Goal: Task Accomplishment & Management: Complete application form

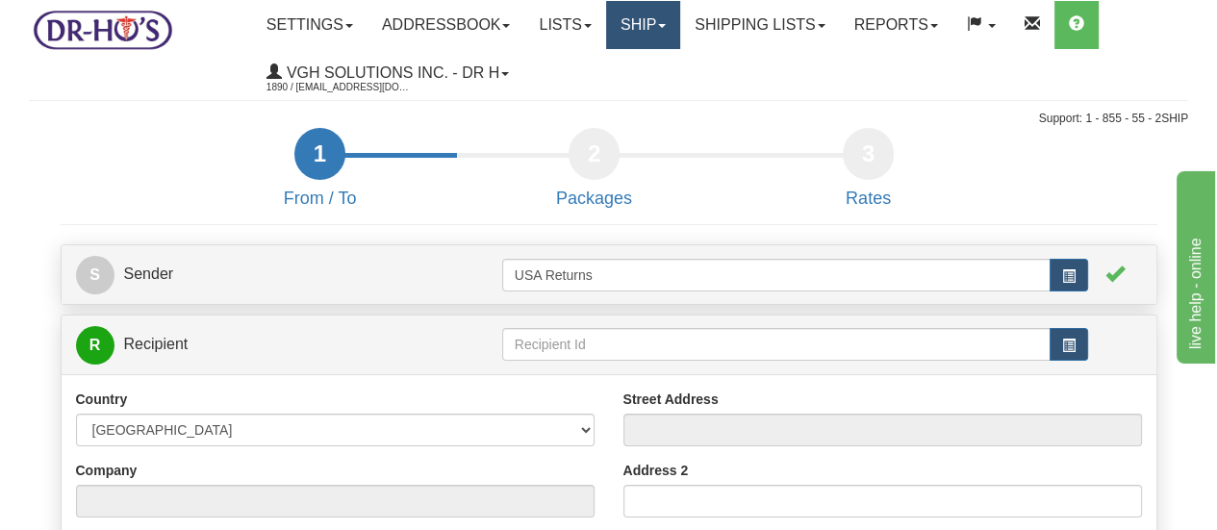
click at [649, 27] on link "Ship" at bounding box center [643, 25] width 74 height 48
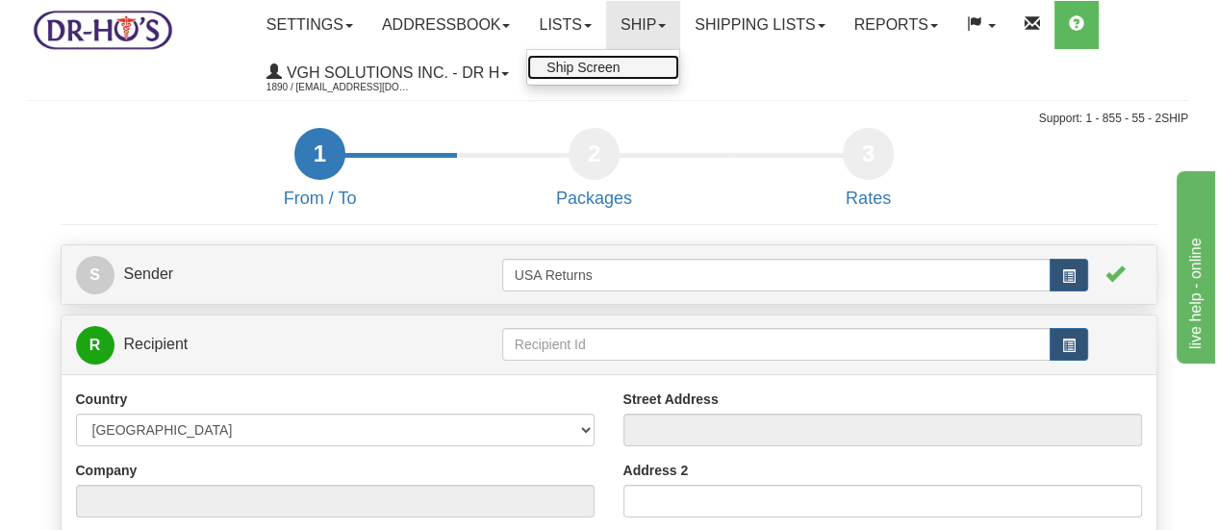
click at [637, 65] on link "Ship Screen" at bounding box center [603, 67] width 152 height 25
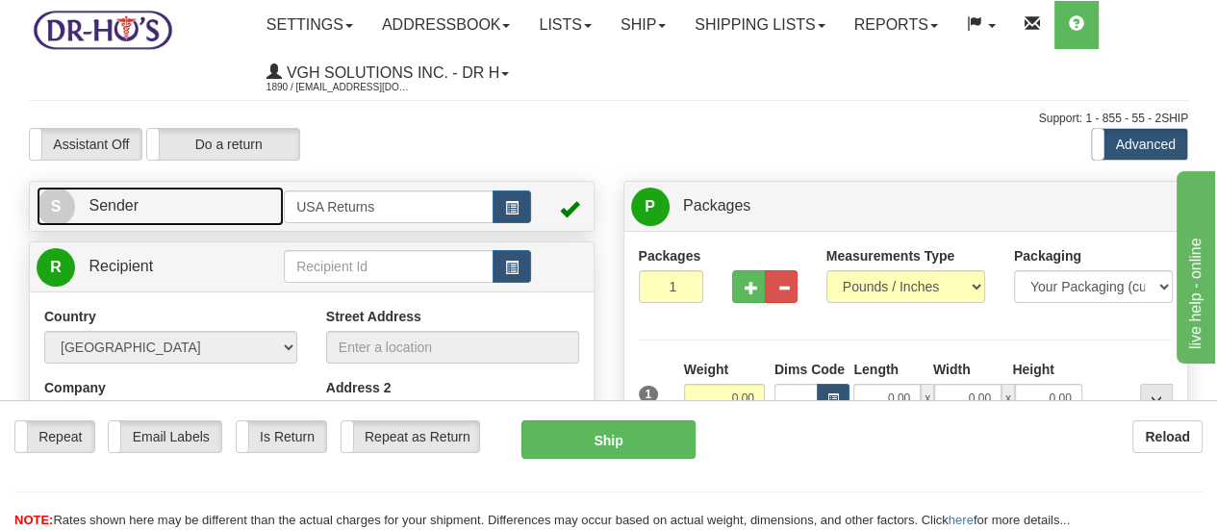
click at [61, 210] on span "S" at bounding box center [56, 207] width 38 height 38
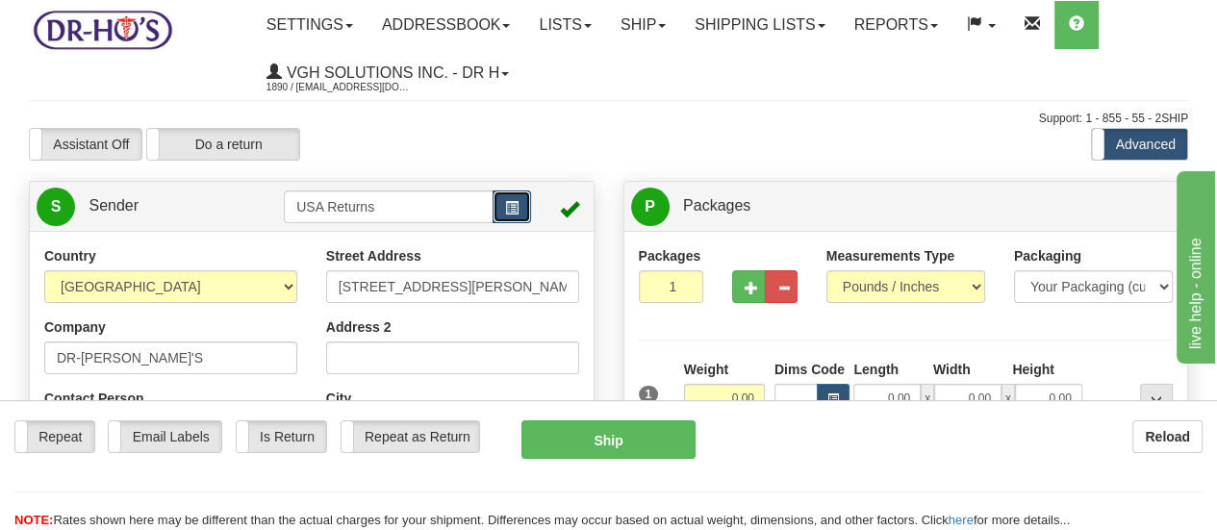
click at [511, 215] on span "button" at bounding box center [511, 208] width 13 height 13
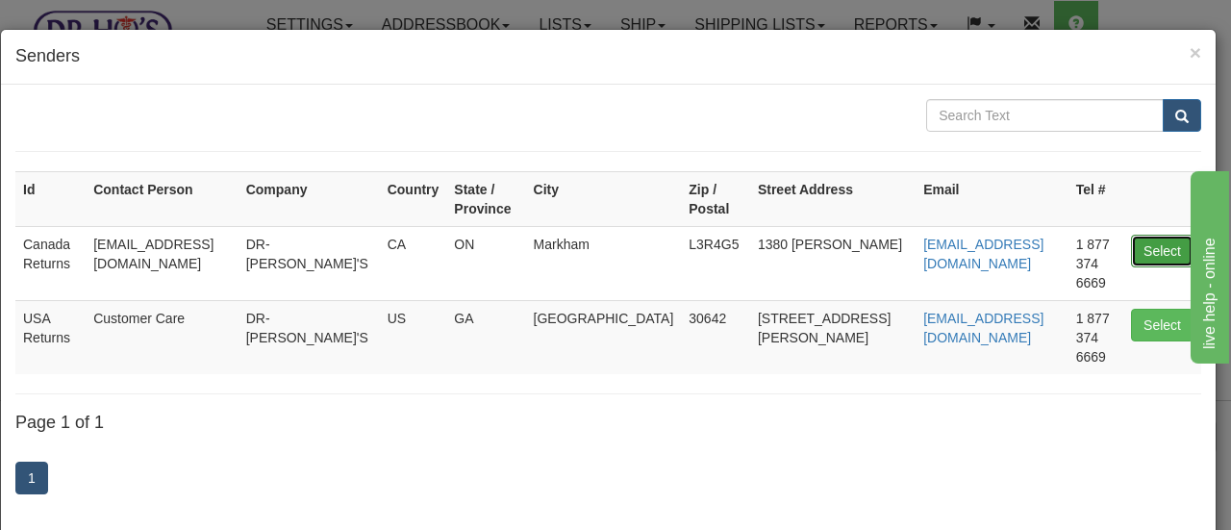
click at [1151, 235] on button "Select" at bounding box center [1162, 251] width 63 height 33
type input "Canada Returns"
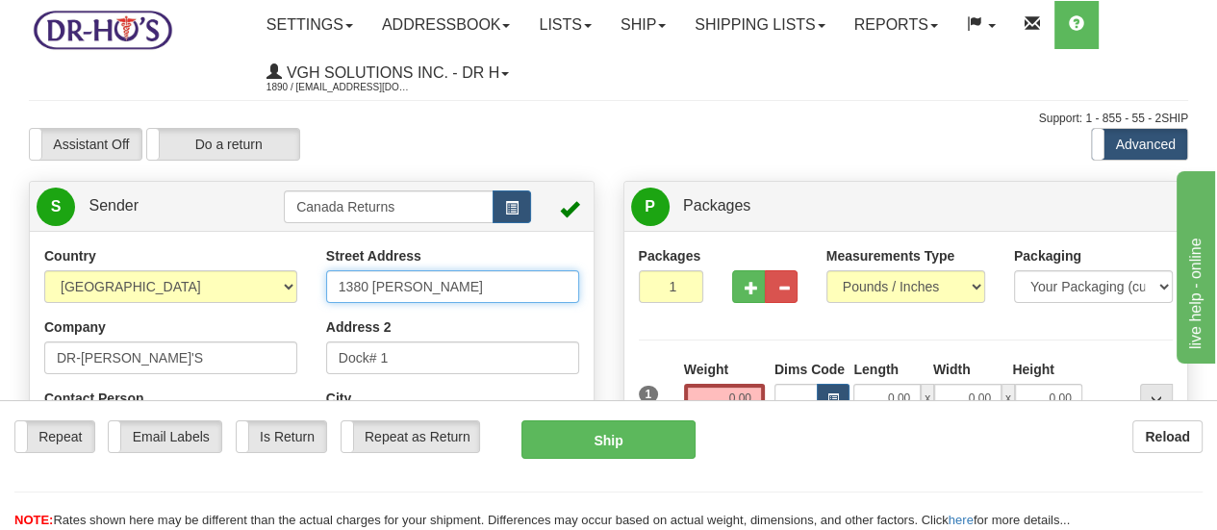
drag, startPoint x: 458, startPoint y: 284, endPoint x: 296, endPoint y: 286, distance: 161.6
click at [296, 286] on div "Country [GEOGRAPHIC_DATA] [GEOGRAPHIC_DATA] [GEOGRAPHIC_DATA] [GEOGRAPHIC_DATA]…" at bounding box center [312, 512] width 564 height 533
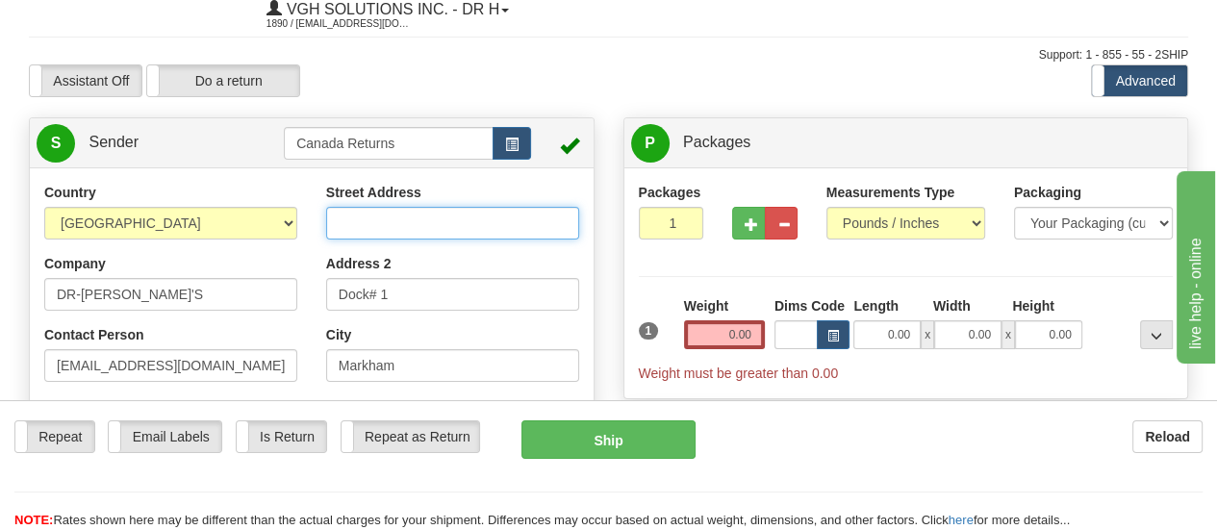
scroll to position [96, 0]
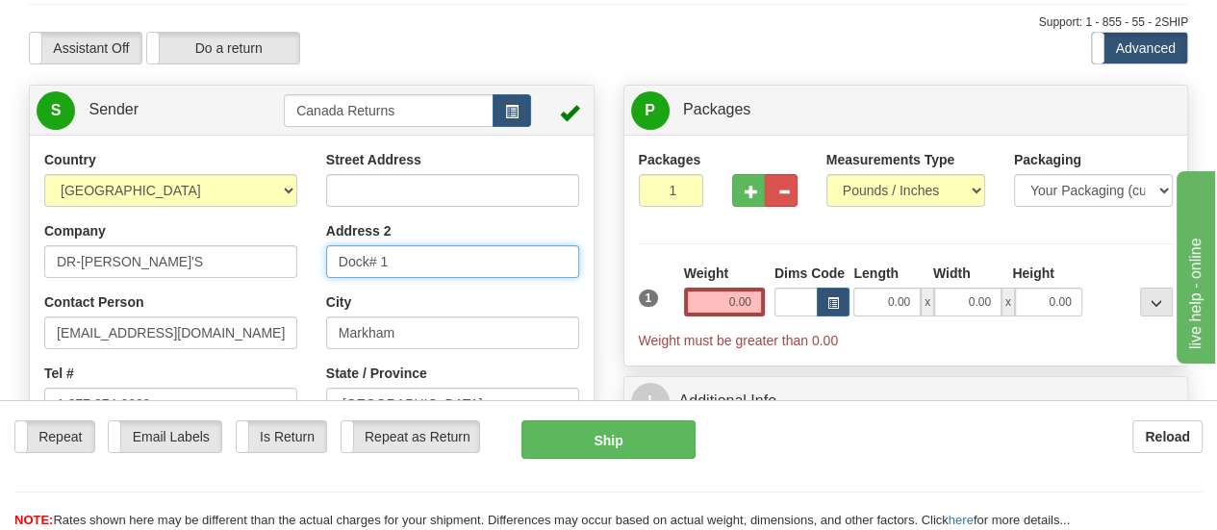
drag, startPoint x: 416, startPoint y: 268, endPoint x: 274, endPoint y: 264, distance: 141.5
click at [274, 264] on div "Country [GEOGRAPHIC_DATA] [GEOGRAPHIC_DATA] [GEOGRAPHIC_DATA] [GEOGRAPHIC_DATA]…" at bounding box center [312, 416] width 564 height 533
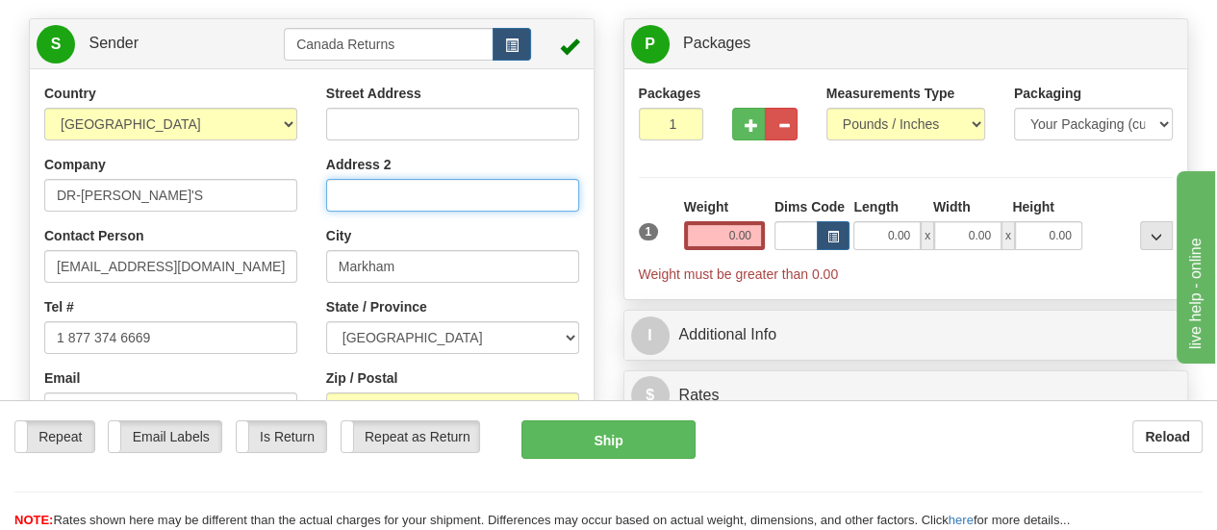
scroll to position [192, 0]
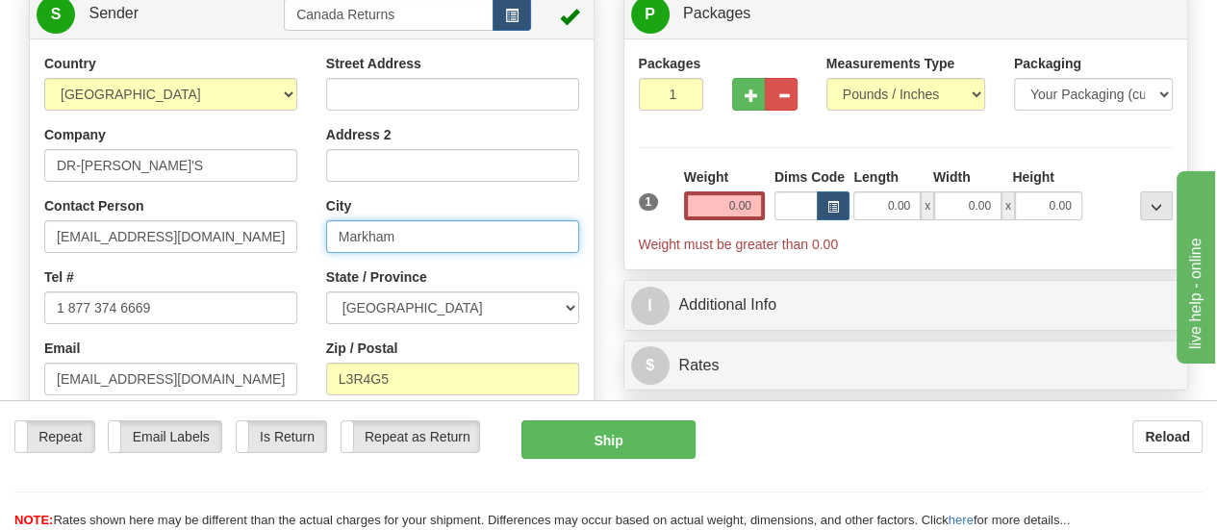
drag, startPoint x: 445, startPoint y: 241, endPoint x: 288, endPoint y: 236, distance: 157.9
click at [288, 236] on div "Country [GEOGRAPHIC_DATA] [GEOGRAPHIC_DATA] [GEOGRAPHIC_DATA] [GEOGRAPHIC_DATA]…" at bounding box center [312, 320] width 564 height 533
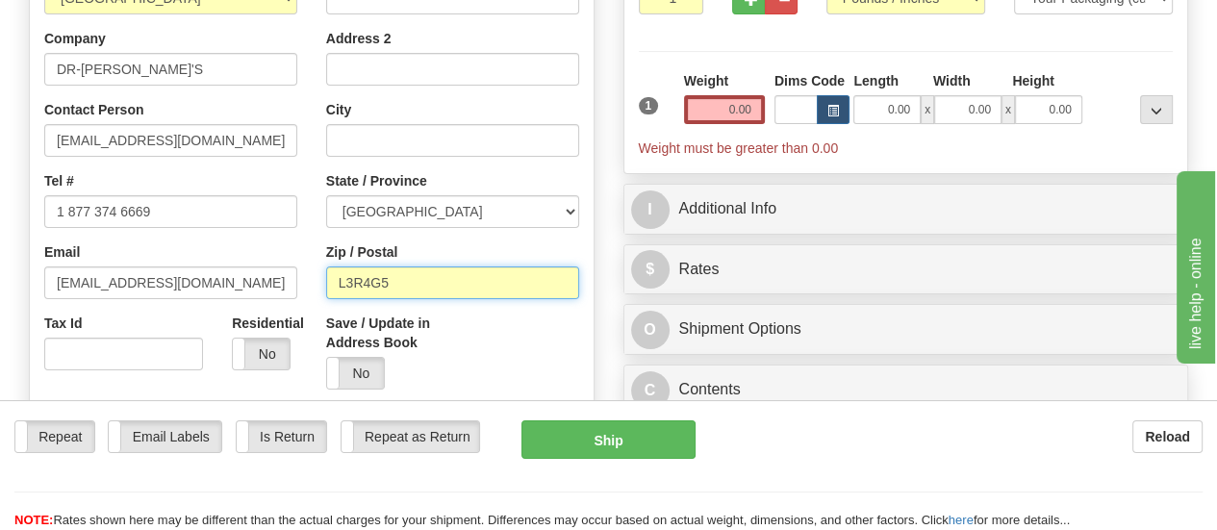
drag, startPoint x: 418, startPoint y: 288, endPoint x: 373, endPoint y: 277, distance: 45.5
click at [247, 282] on div "Country [GEOGRAPHIC_DATA] [GEOGRAPHIC_DATA] [GEOGRAPHIC_DATA] [GEOGRAPHIC_DATA]…" at bounding box center [312, 224] width 564 height 533
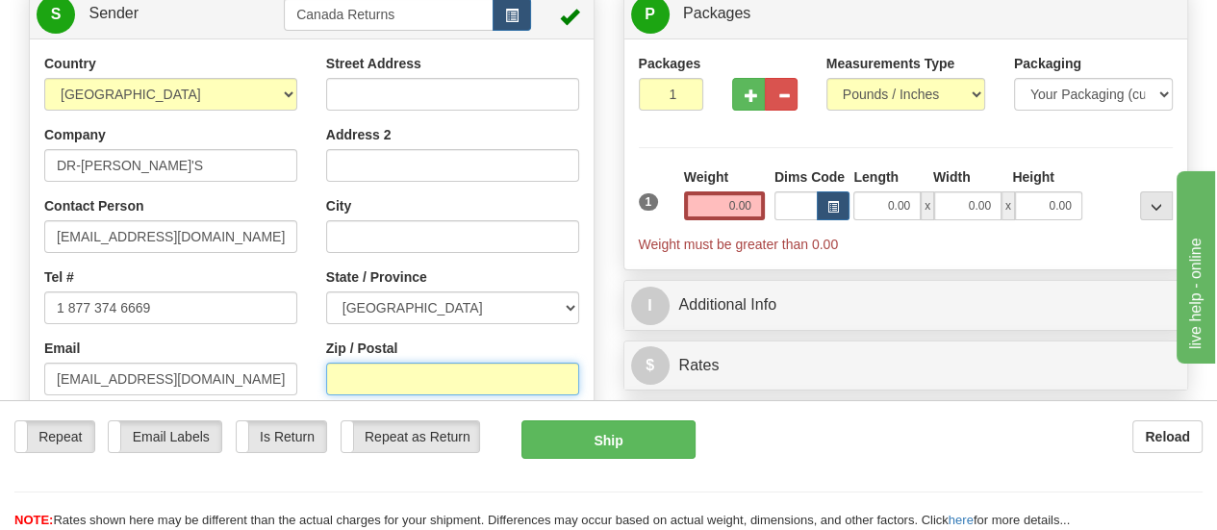
scroll to position [192, 0]
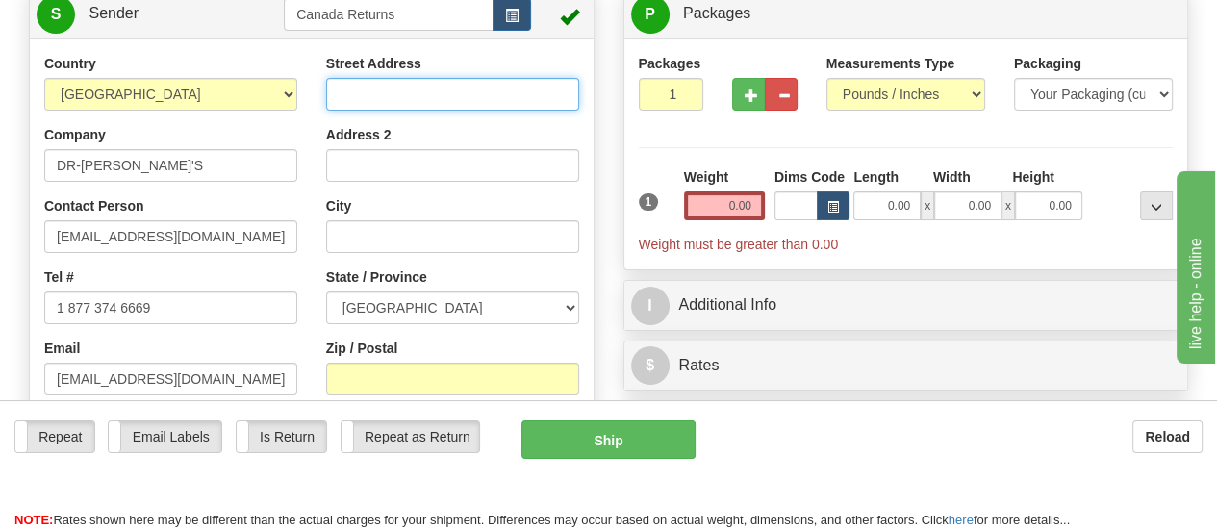
click at [531, 91] on input "Street Address" at bounding box center [452, 94] width 253 height 33
paste input "[STREET_ADDRESS]"
type input "[STREET_ADDRESS]"
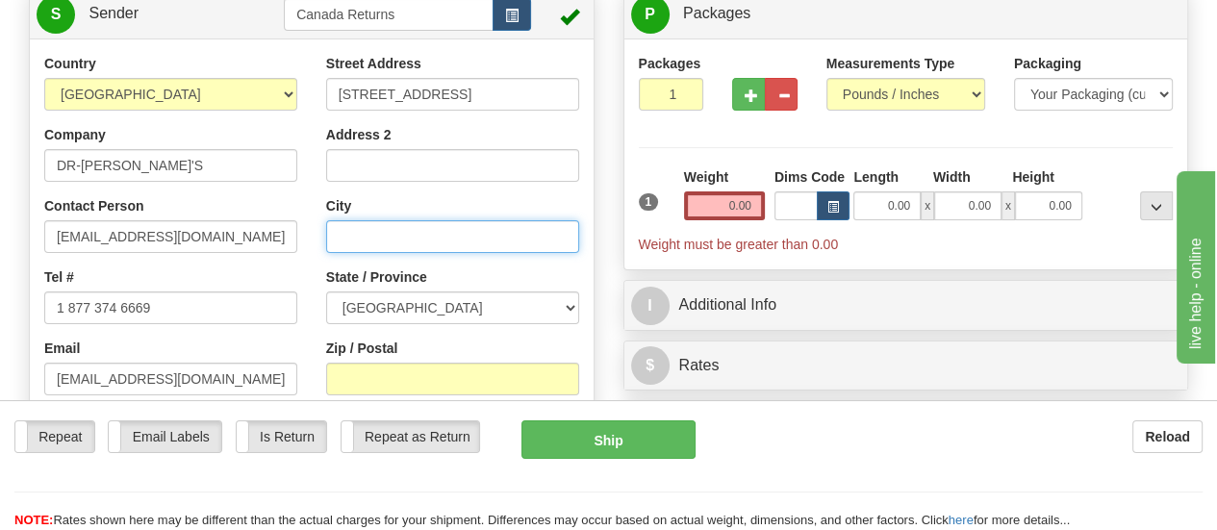
scroll to position [0, 0]
click at [497, 245] on input "City" at bounding box center [452, 236] width 253 height 33
paste input "[STREET_ADDRESS]"
type input "[STREET_ADDRESS]"
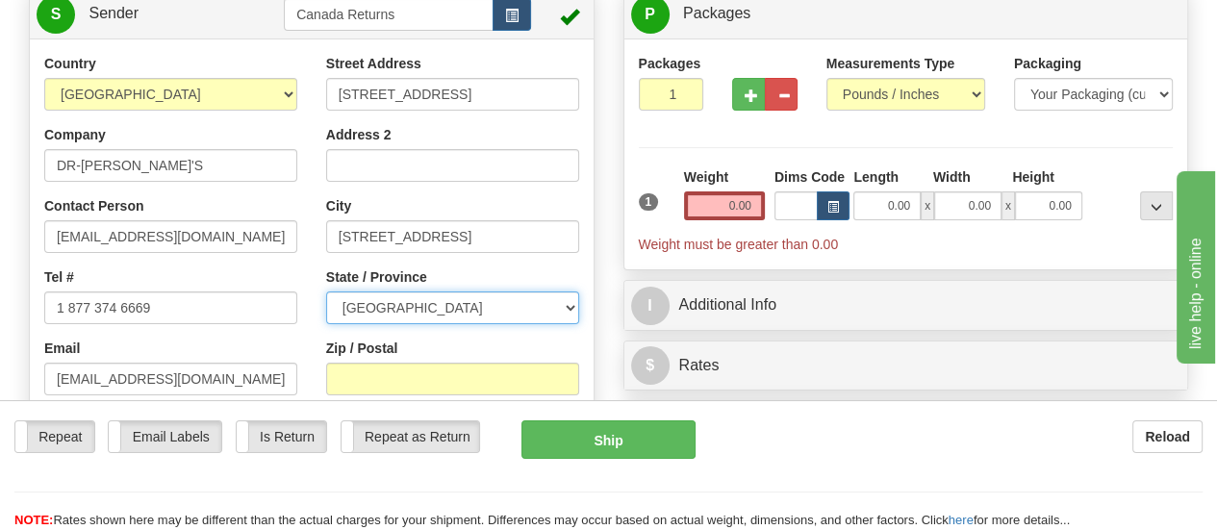
scroll to position [0, 0]
click at [569, 307] on select "[GEOGRAPHIC_DATA] [GEOGRAPHIC_DATA] [GEOGRAPHIC_DATA] [GEOGRAPHIC_DATA] [GEOGRA…" at bounding box center [452, 308] width 253 height 33
select select "NB"
click at [326, 292] on select "[GEOGRAPHIC_DATA] [GEOGRAPHIC_DATA] [GEOGRAPHIC_DATA] [GEOGRAPHIC_DATA] [GEOGRA…" at bounding box center [452, 308] width 253 height 33
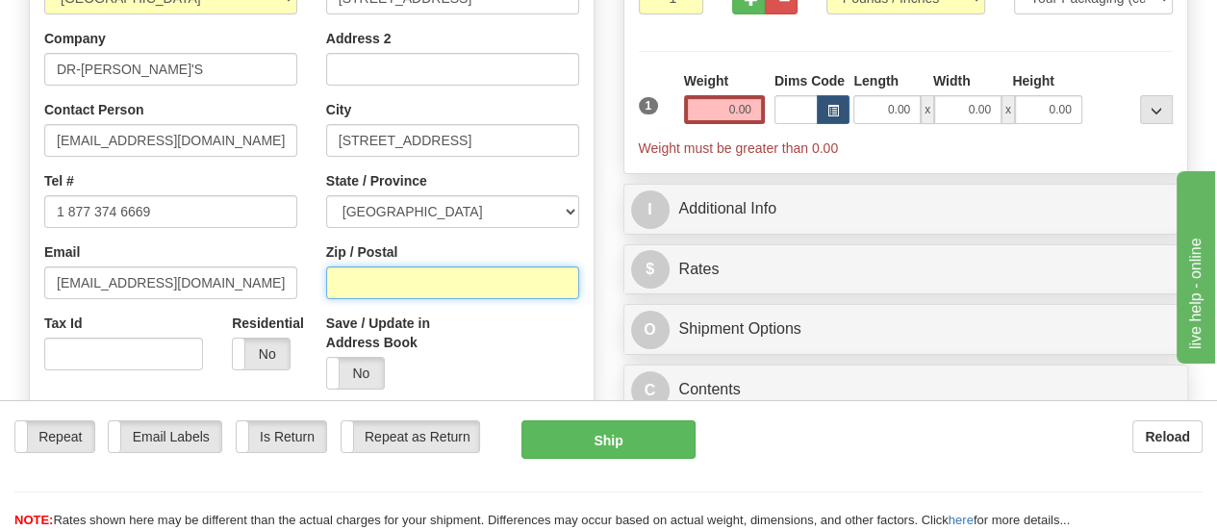
click at [500, 295] on input "Zip / Postal" at bounding box center [452, 282] width 253 height 33
paste input "[STREET_ADDRESS]"
drag, startPoint x: 463, startPoint y: 290, endPoint x: 249, endPoint y: 289, distance: 213.6
click at [249, 289] on div "Country [GEOGRAPHIC_DATA] [GEOGRAPHIC_DATA] [GEOGRAPHIC_DATA] [GEOGRAPHIC_DATA]…" at bounding box center [312, 224] width 564 height 533
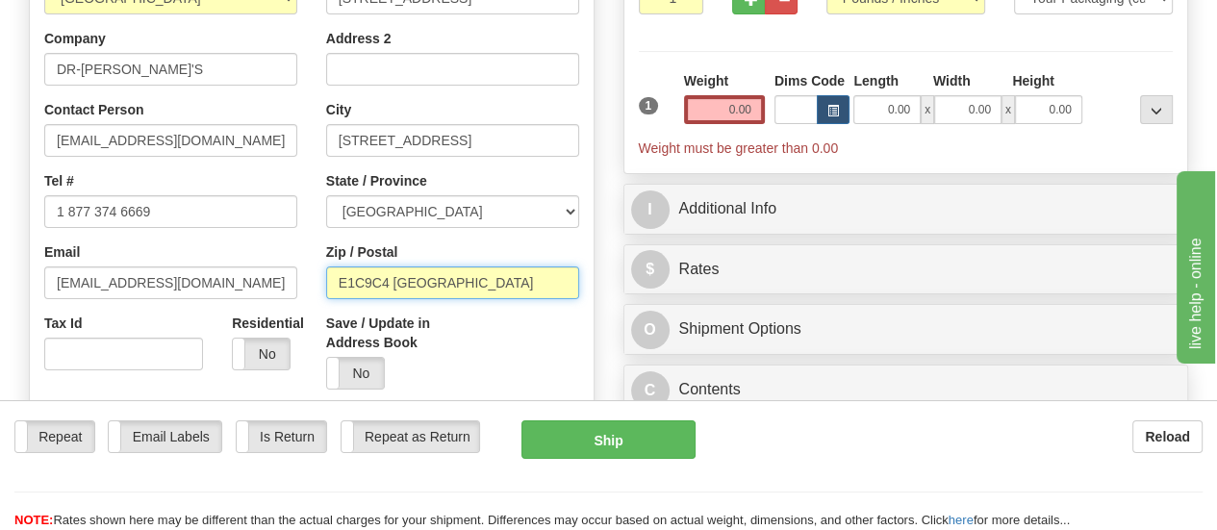
click at [473, 281] on input "E1C9C4 [GEOGRAPHIC_DATA]" at bounding box center [452, 282] width 253 height 33
type input "E1C9C4"
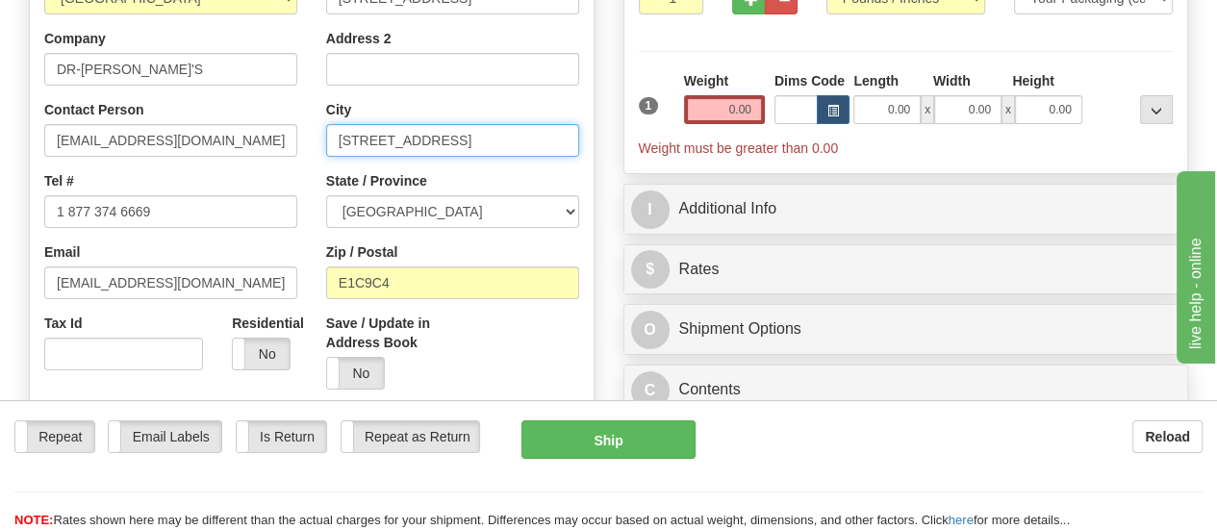
drag, startPoint x: 449, startPoint y: 141, endPoint x: 242, endPoint y: 146, distance: 206.9
click at [242, 146] on div "Country [GEOGRAPHIC_DATA] [GEOGRAPHIC_DATA] [GEOGRAPHIC_DATA] [GEOGRAPHIC_DATA]…" at bounding box center [312, 224] width 564 height 533
click at [425, 140] on input "Moncton [GEOGRAPHIC_DATA] [GEOGRAPHIC_DATA]" at bounding box center [452, 140] width 253 height 33
drag, startPoint x: 393, startPoint y: 140, endPoint x: 580, endPoint y: 158, distance: 188.5
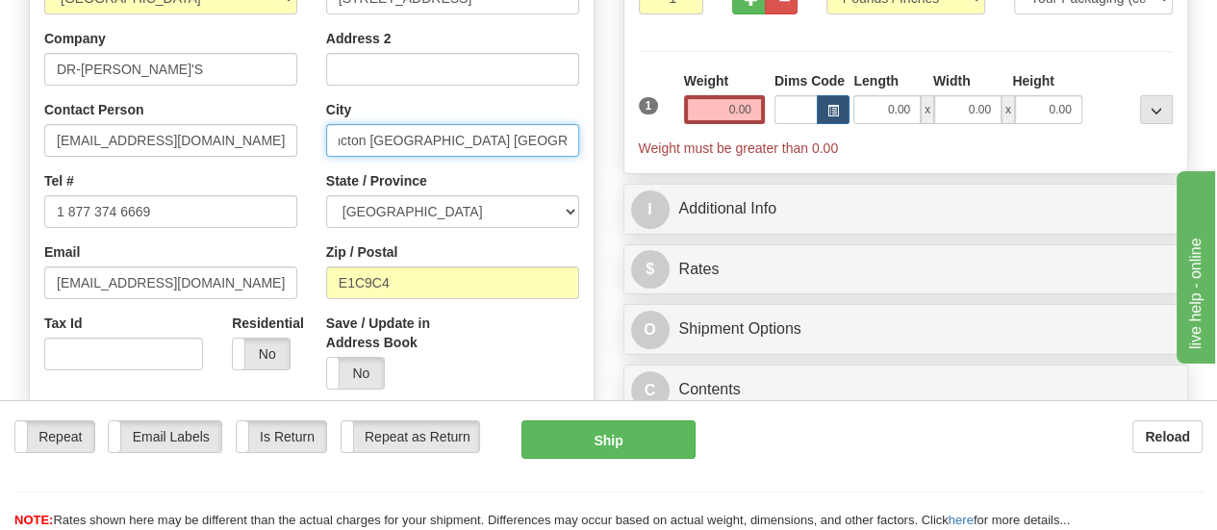
click at [580, 158] on div "Street Address [STREET_ADDRESS] Address 2 City [GEOGRAPHIC_DATA] [GEOGRAPHIC_DA…" at bounding box center [453, 181] width 282 height 446
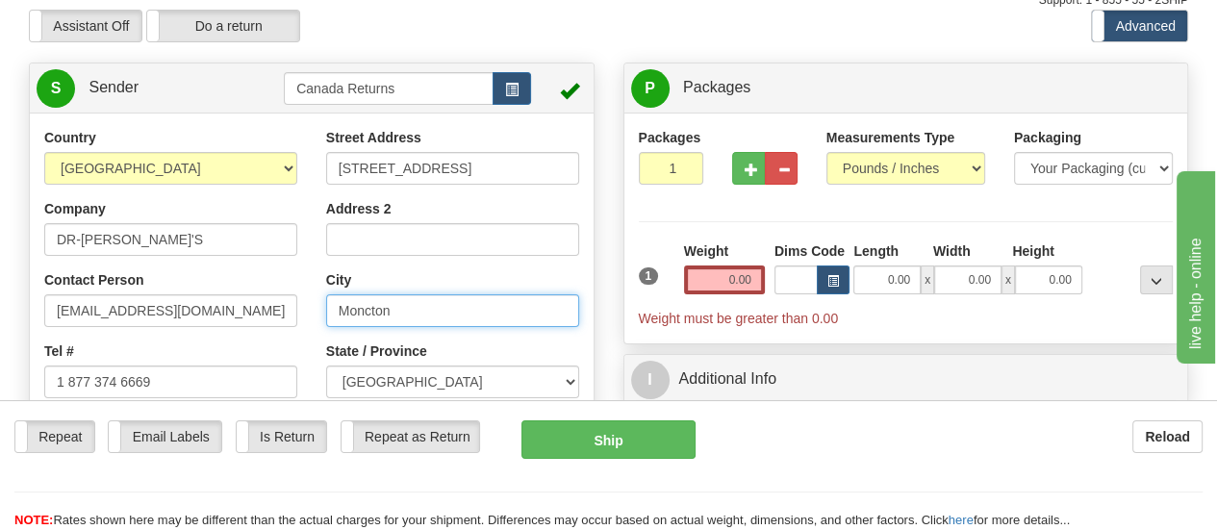
scroll to position [96, 0]
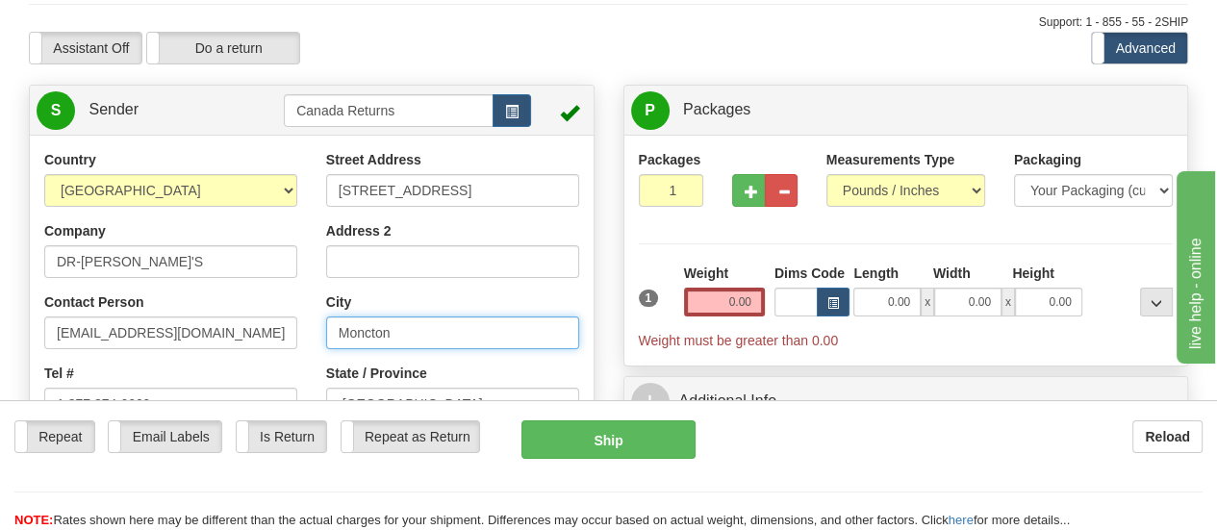
type input "Moncton"
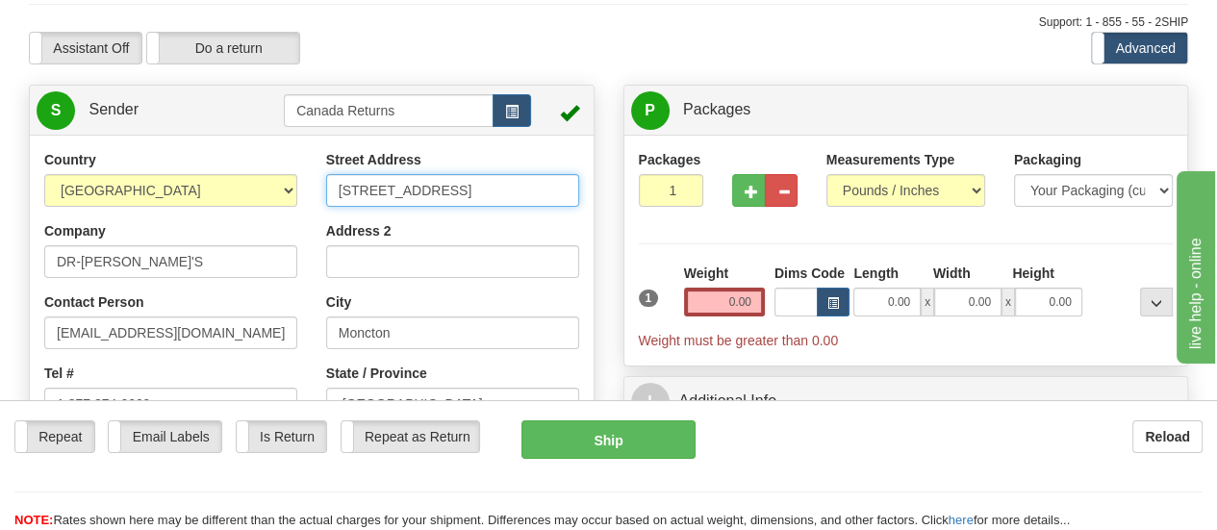
scroll to position [0, 136]
drag, startPoint x: 449, startPoint y: 188, endPoint x: 573, endPoint y: 188, distance: 124.1
click at [573, 188] on input "[STREET_ADDRESS]" at bounding box center [452, 190] width 253 height 33
type input "[STREET_ADDRESS]"
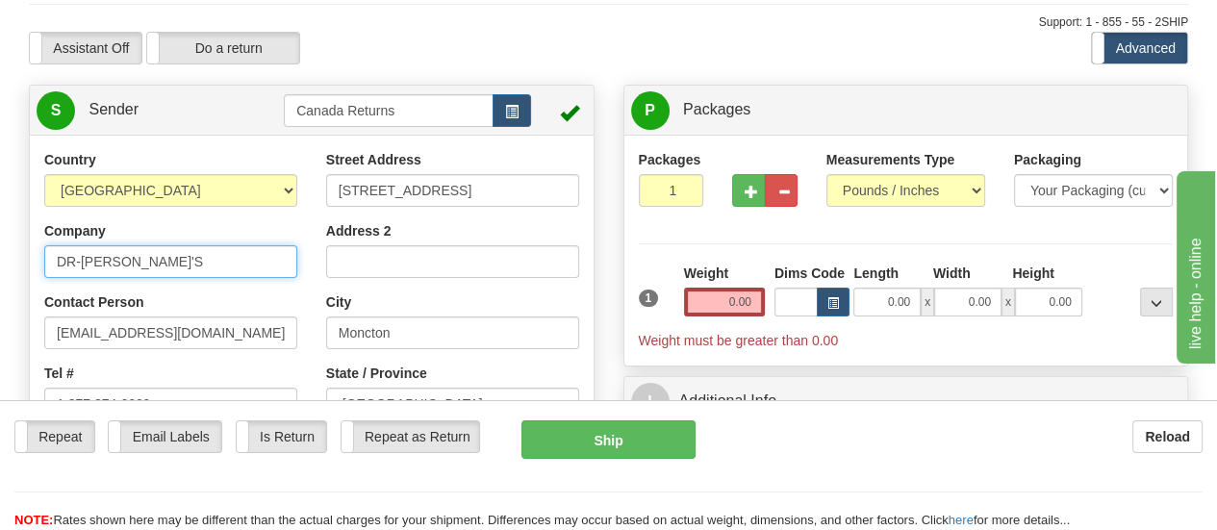
drag, startPoint x: 155, startPoint y: 265, endPoint x: 12, endPoint y: 274, distance: 143.7
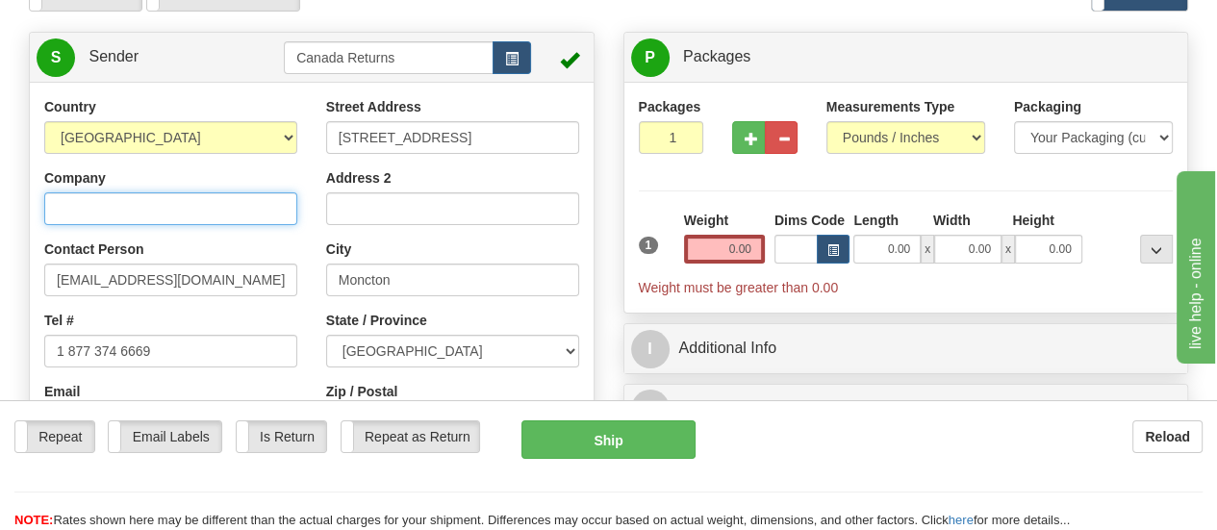
scroll to position [192, 0]
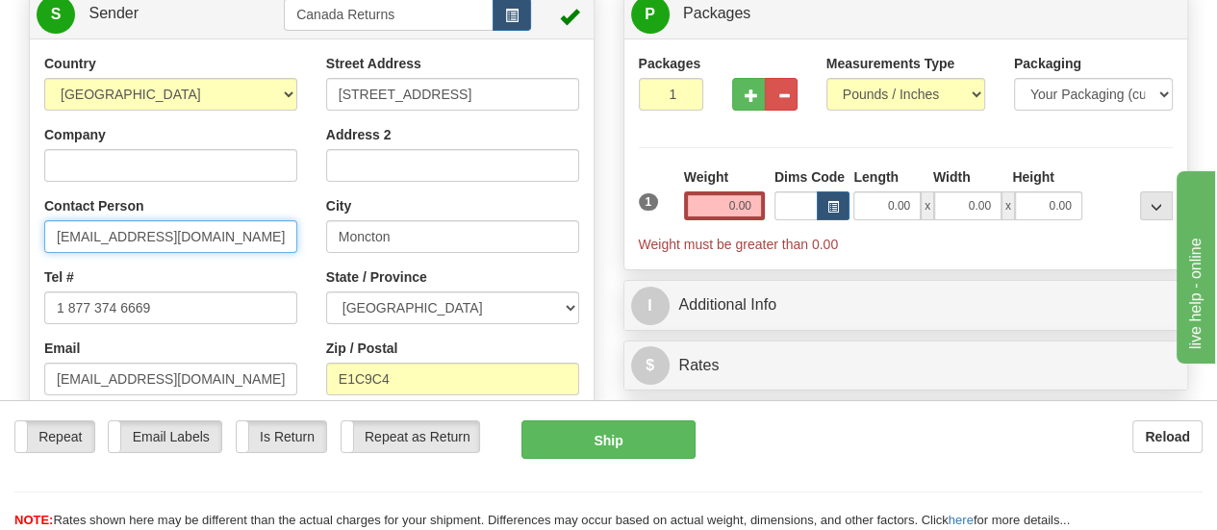
drag, startPoint x: 195, startPoint y: 245, endPoint x: 8, endPoint y: 226, distance: 188.6
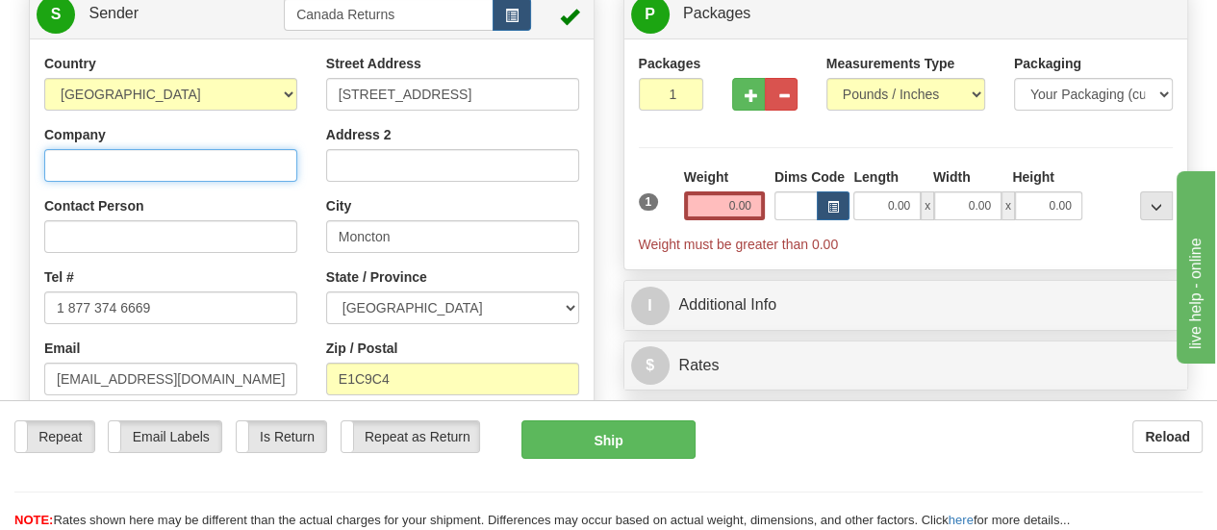
click at [195, 170] on input "Company" at bounding box center [170, 165] width 253 height 33
paste input "[PERSON_NAME]"
type input "[PERSON_NAME]"
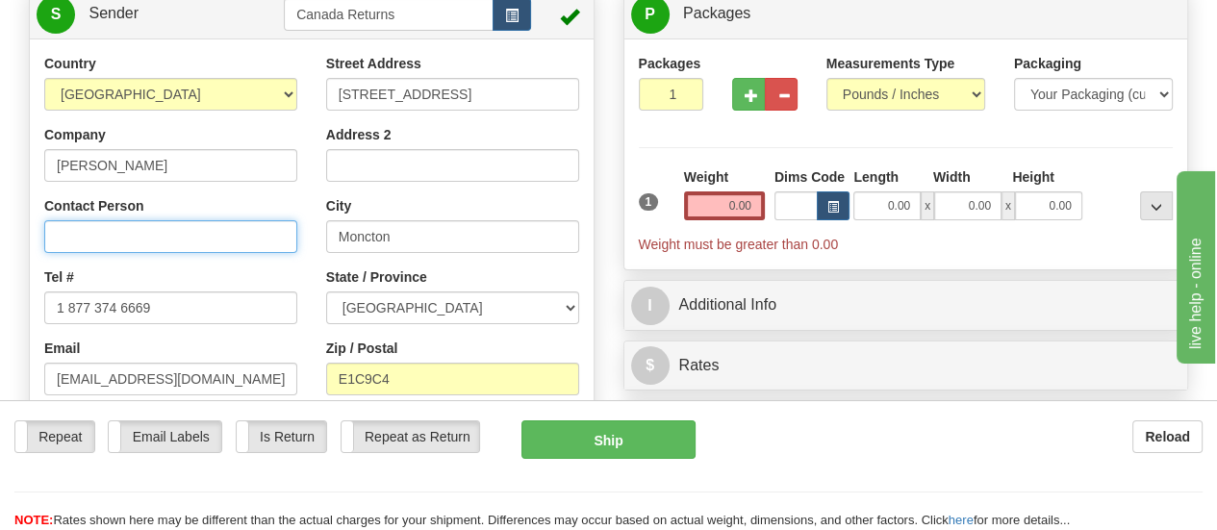
click at [201, 241] on input "Contact Person" at bounding box center [170, 236] width 253 height 33
paste input "[PERSON_NAME]"
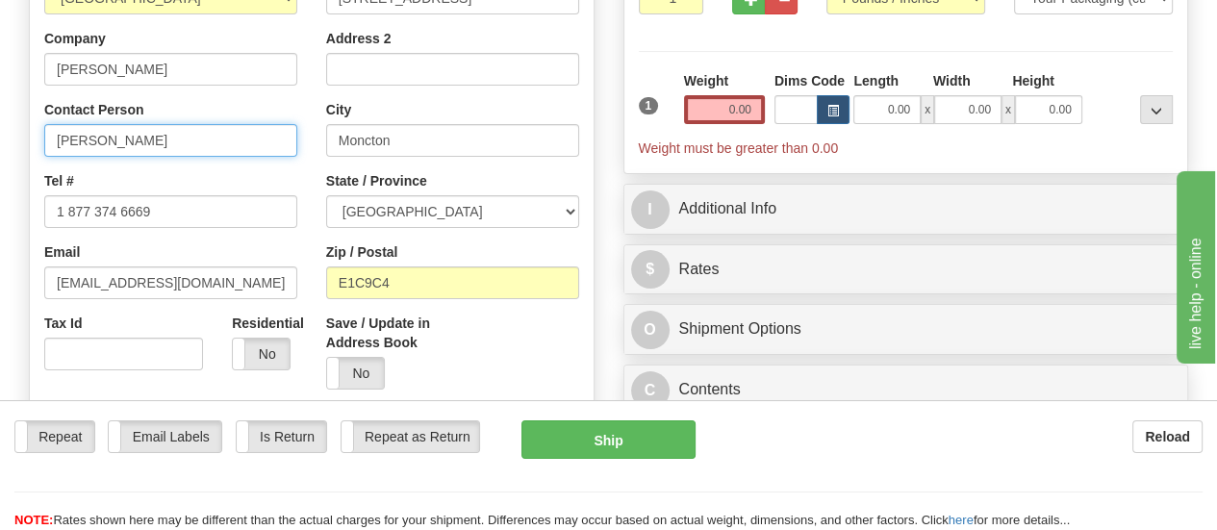
type input "[PERSON_NAME]"
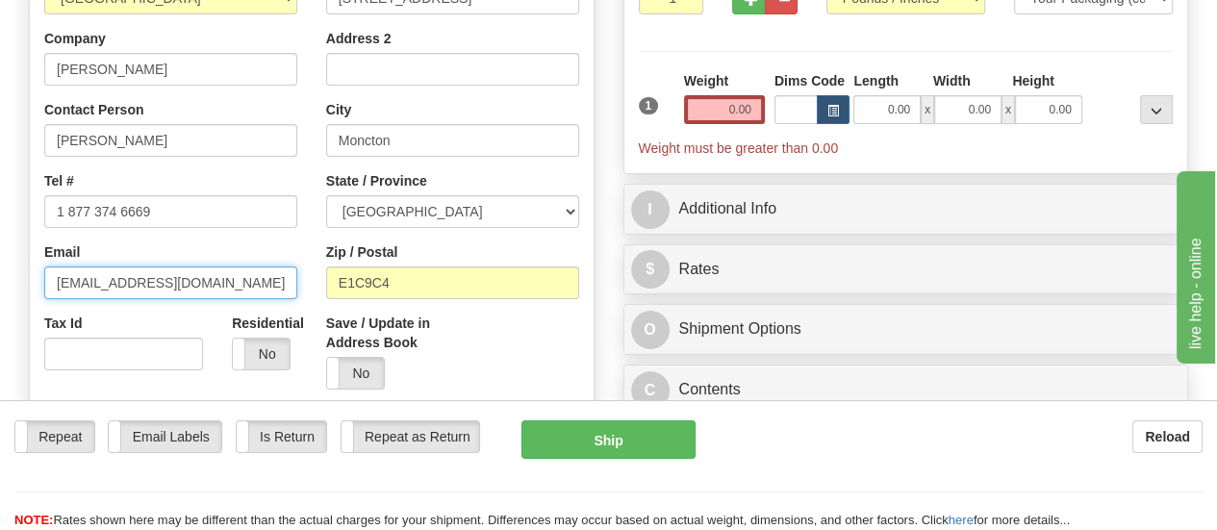
drag, startPoint x: 210, startPoint y: 284, endPoint x: 8, endPoint y: 270, distance: 202.5
click at [5, 271] on div "Toggle navigation Settings Shipping Preferences Fields Preferences New" at bounding box center [608, 526] width 1217 height 1631
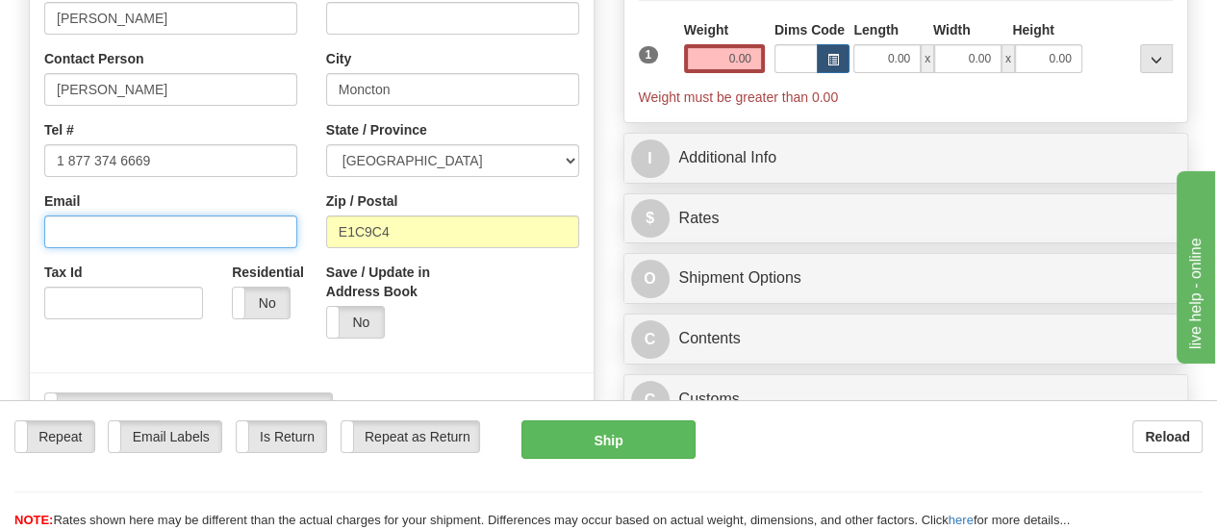
scroll to position [385, 0]
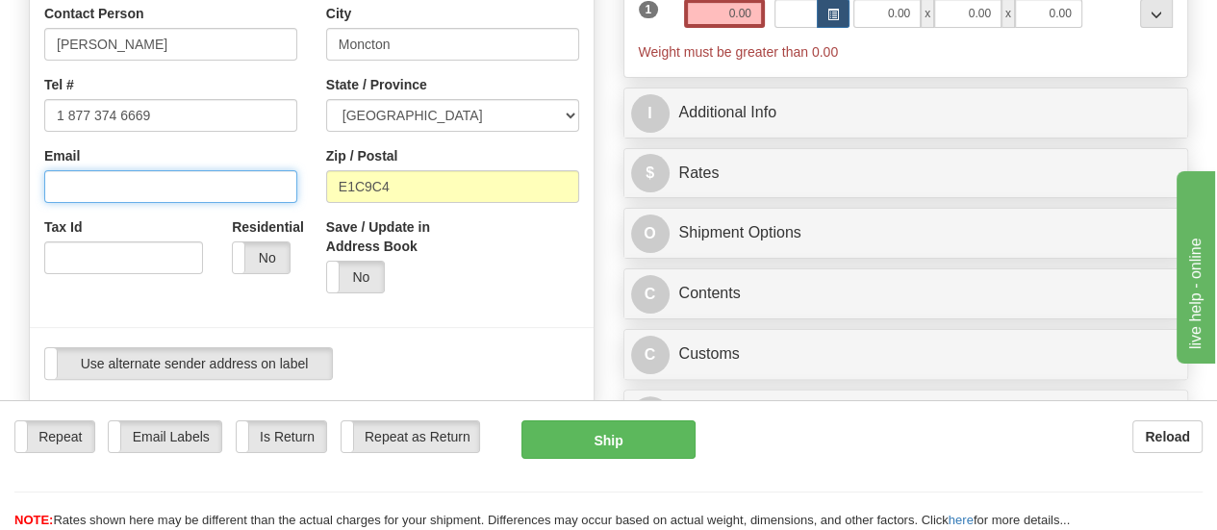
click at [273, 189] on input "Email" at bounding box center [170, 186] width 253 height 33
paste input "[PERSON_NAME][EMAIL_ADDRESS][PERSON_NAME][DOMAIN_NAME]"
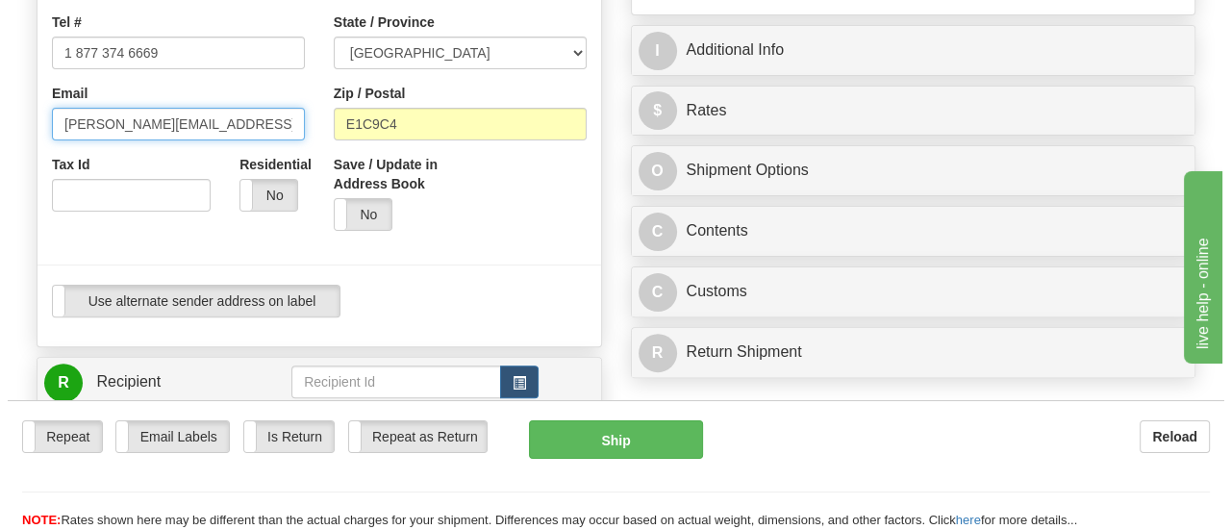
scroll to position [481, 0]
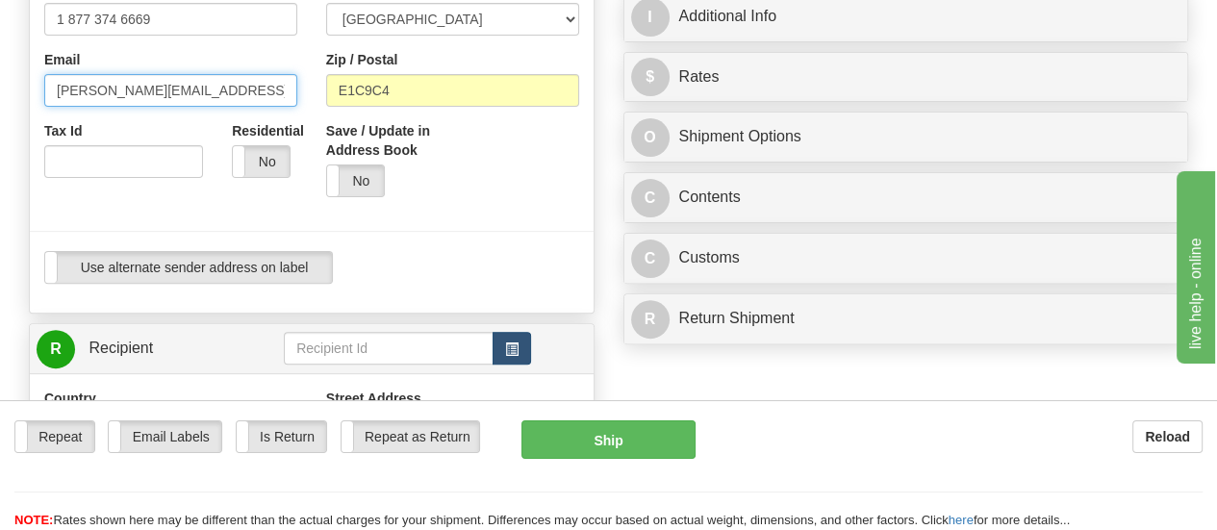
type input "[PERSON_NAME][EMAIL_ADDRESS][PERSON_NAME][DOMAIN_NAME]"
click at [511, 360] on button "button" at bounding box center [512, 348] width 38 height 33
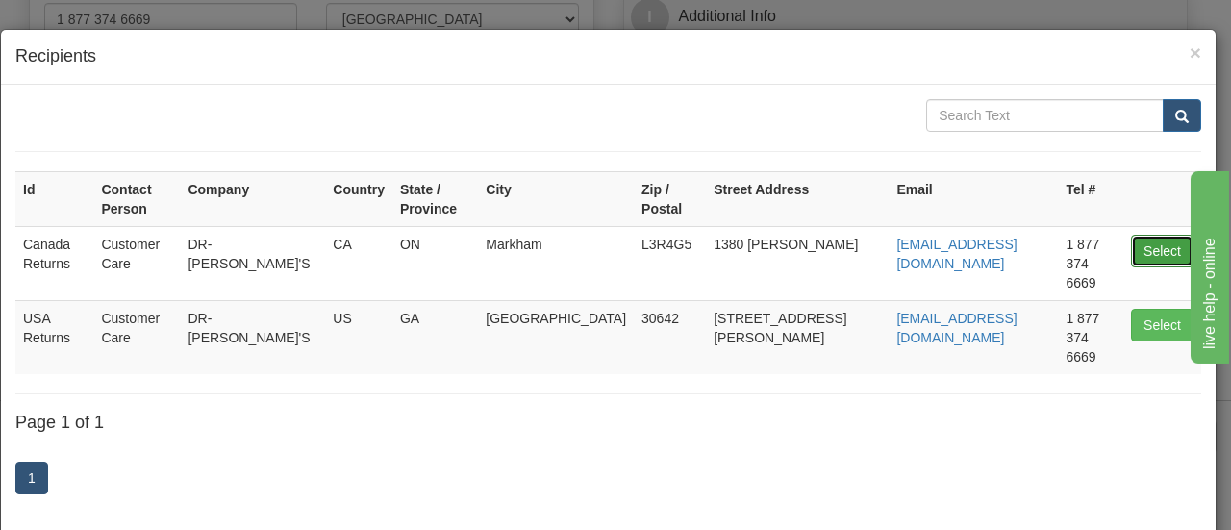
click at [1152, 235] on button "Select" at bounding box center [1162, 251] width 63 height 33
type input "Canada Returns"
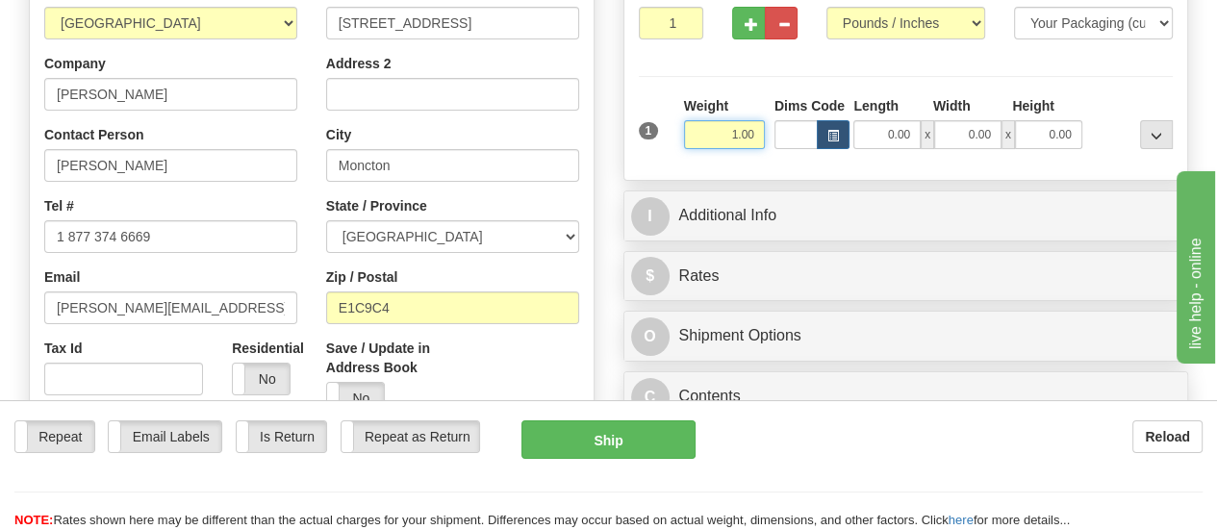
scroll to position [326, 0]
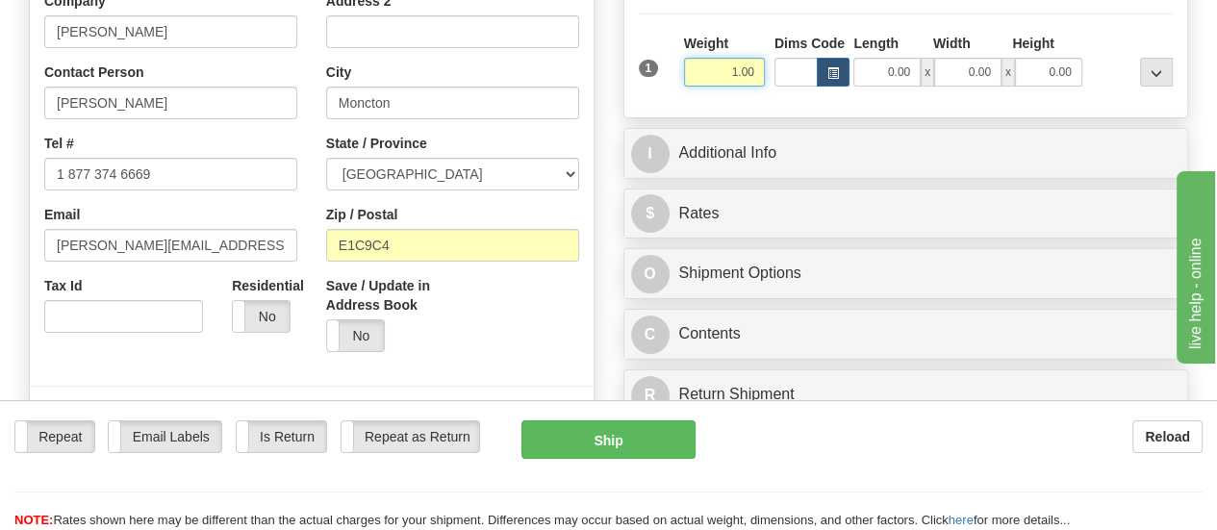
type input "1.00"
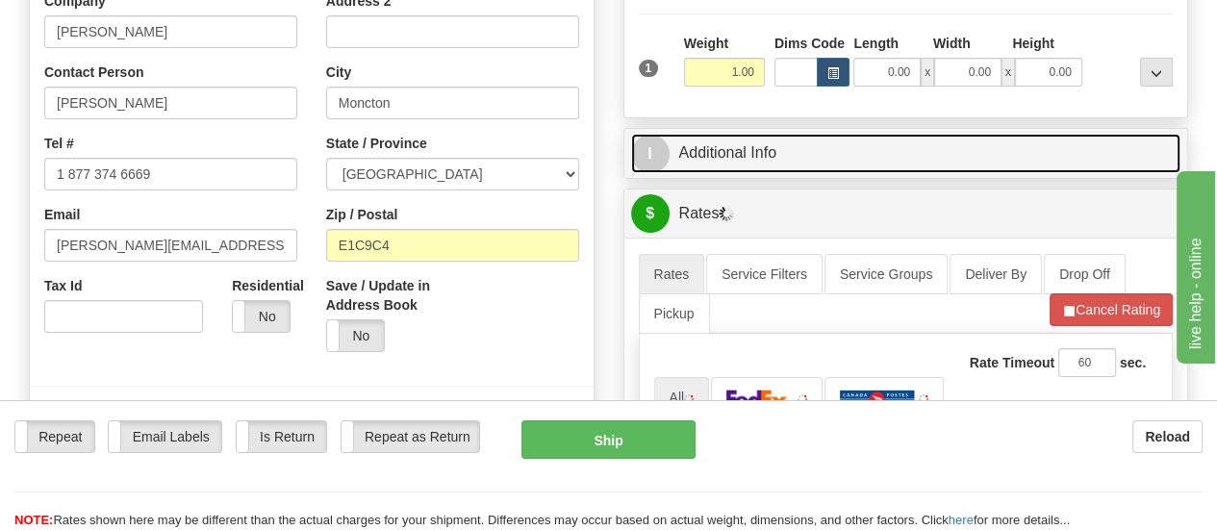
click at [732, 150] on link "I Additional Info" at bounding box center [906, 153] width 550 height 39
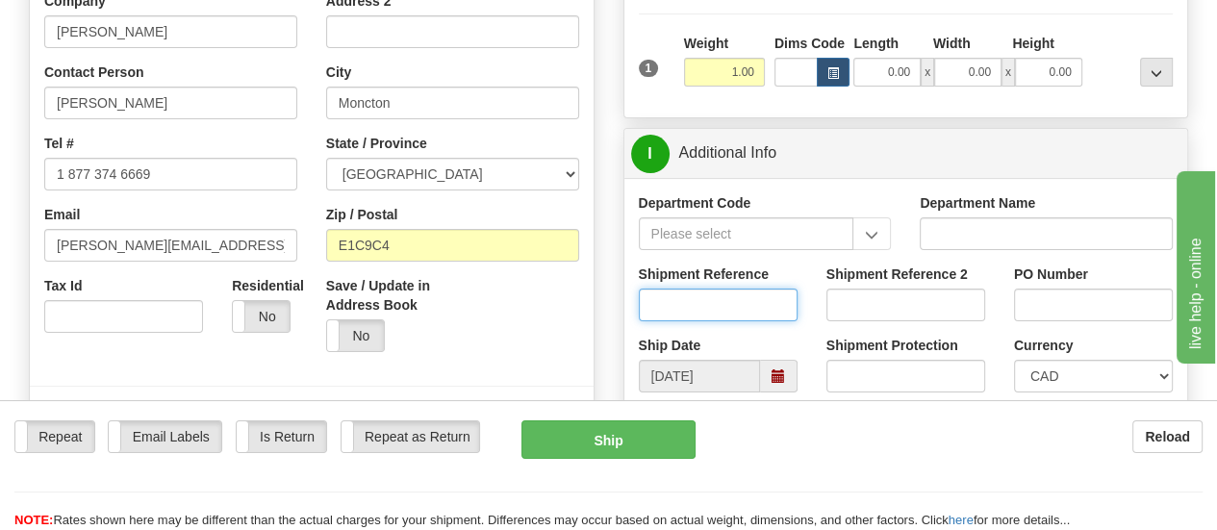
click at [748, 301] on input "Shipment Reference" at bounding box center [718, 305] width 159 height 33
click at [781, 303] on input "Shipment Reference" at bounding box center [718, 305] width 159 height 33
paste input "1175431"
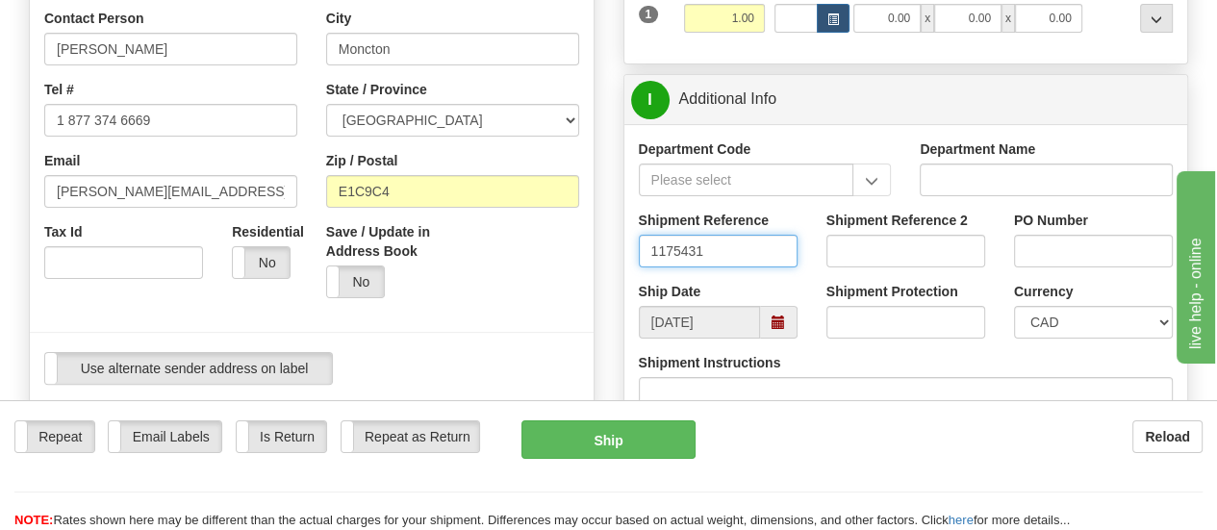
scroll to position [422, 0]
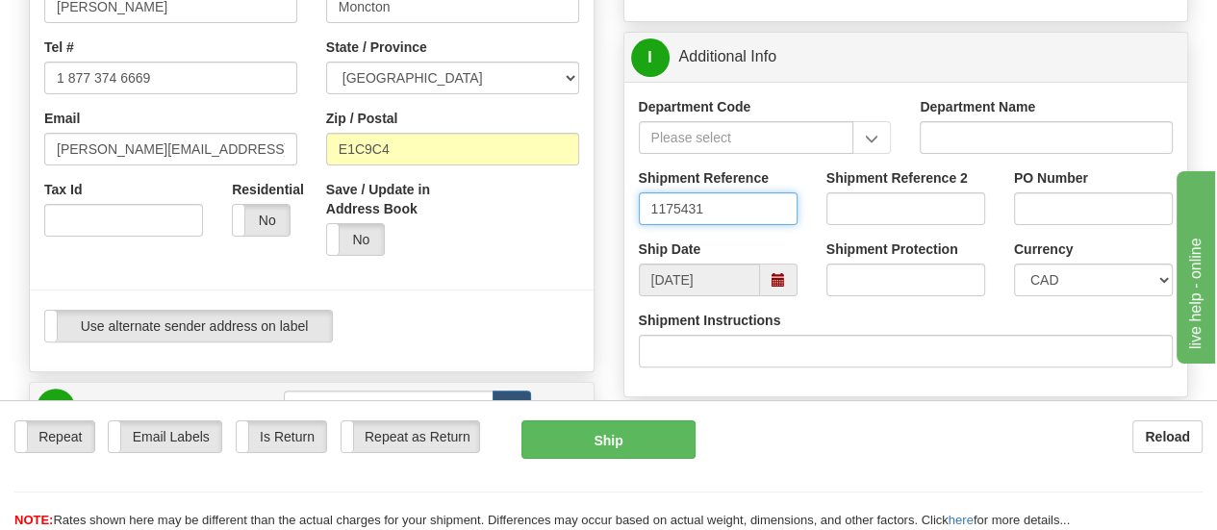
click at [777, 281] on span at bounding box center [778, 279] width 13 height 13
type input "1175431"
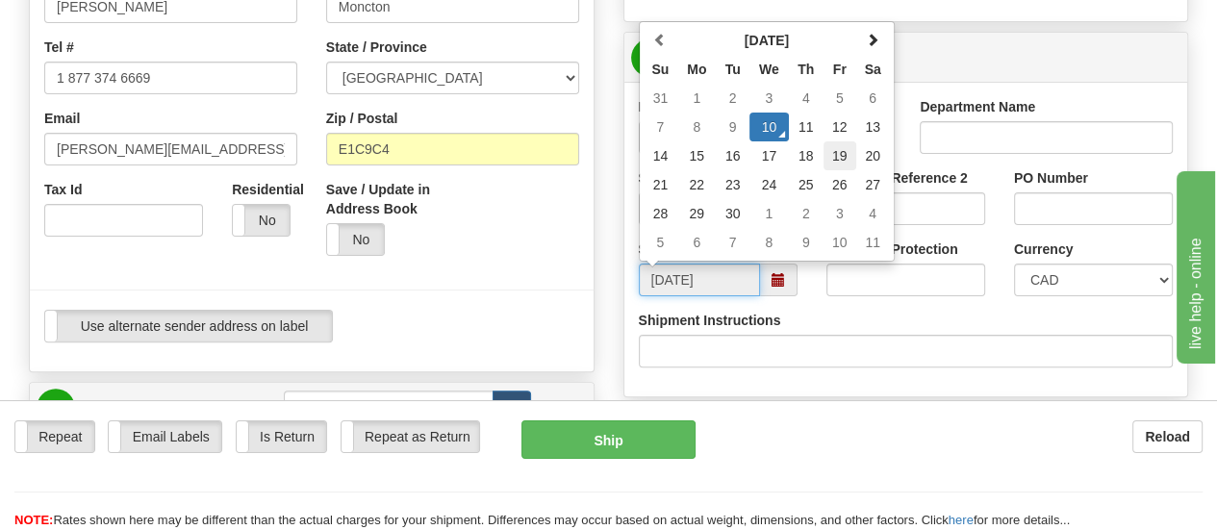
click at [842, 158] on td "19" at bounding box center [840, 155] width 33 height 29
type input "[DATE]"
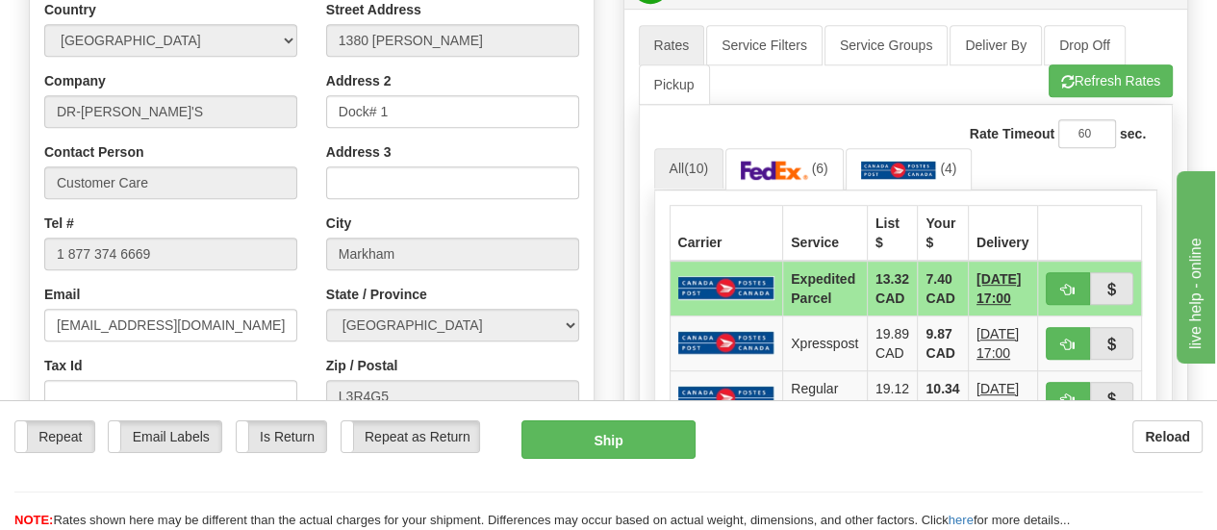
scroll to position [903, 0]
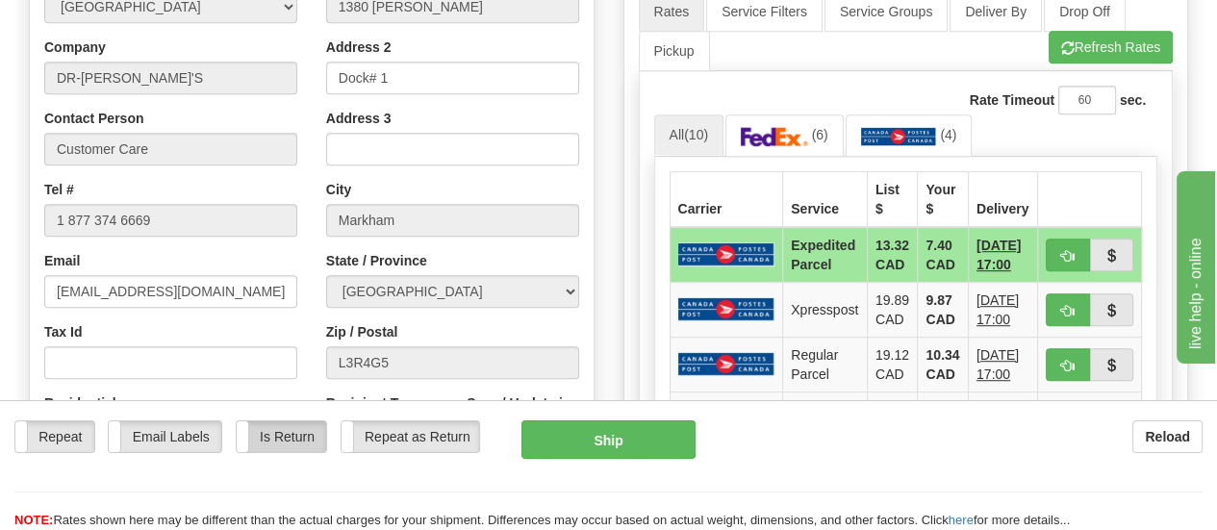
click at [292, 421] on label "Is Return" at bounding box center [281, 436] width 89 height 31
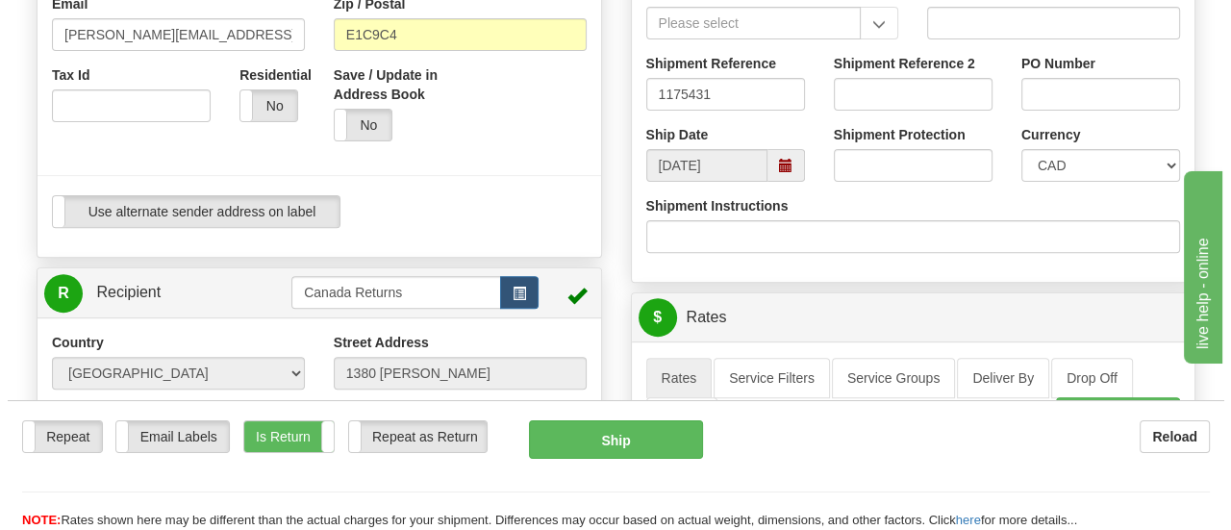
scroll to position [519, 0]
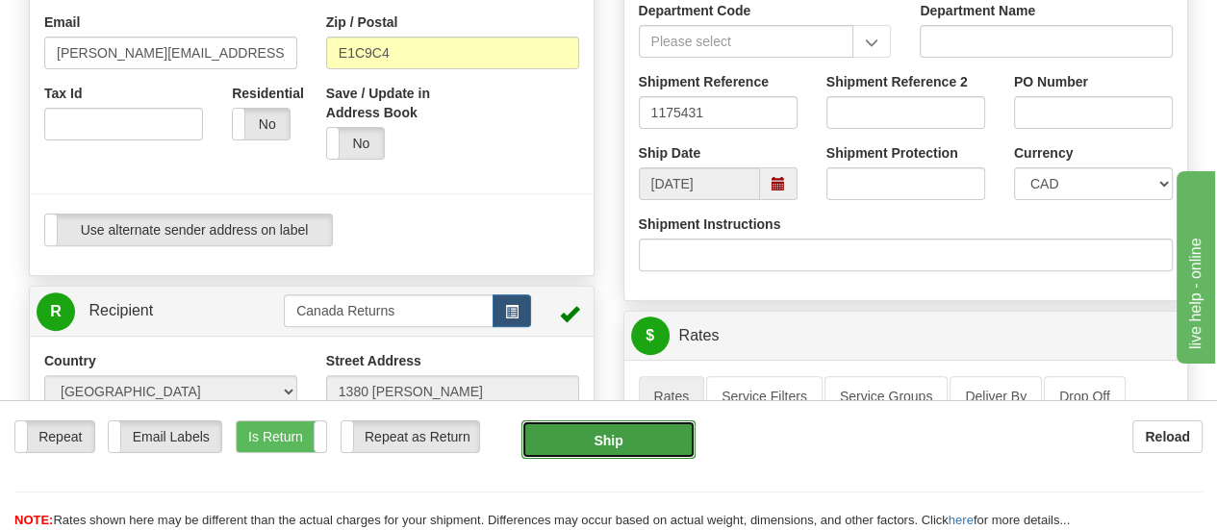
click at [585, 420] on button "Ship" at bounding box center [608, 439] width 174 height 38
type input "DOM.EP"
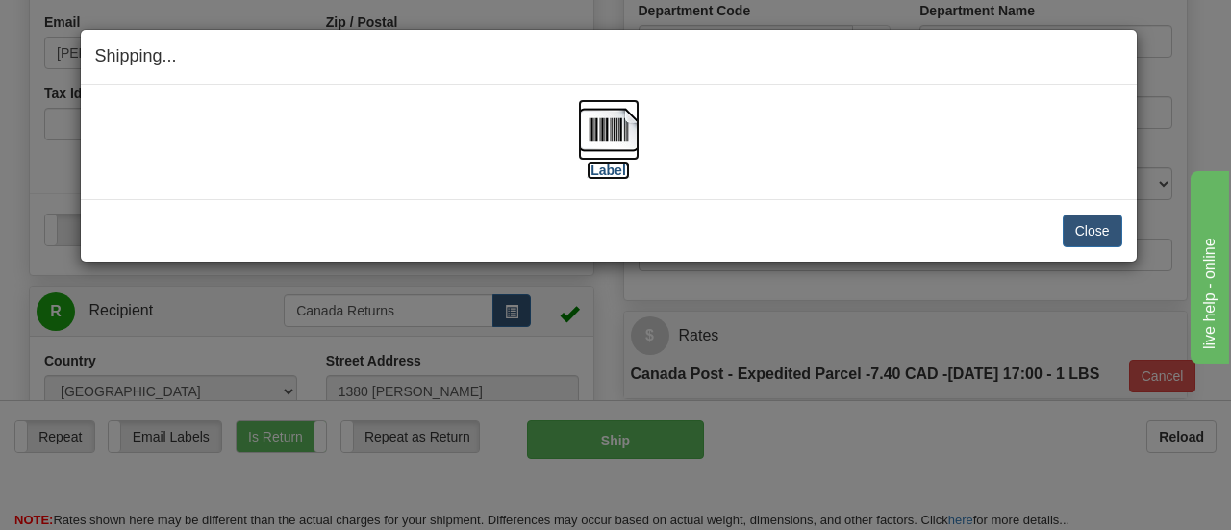
click at [607, 170] on label "[Label]" at bounding box center [609, 170] width 44 height 19
